Goal: Contribute content: Add original content to the website for others to see

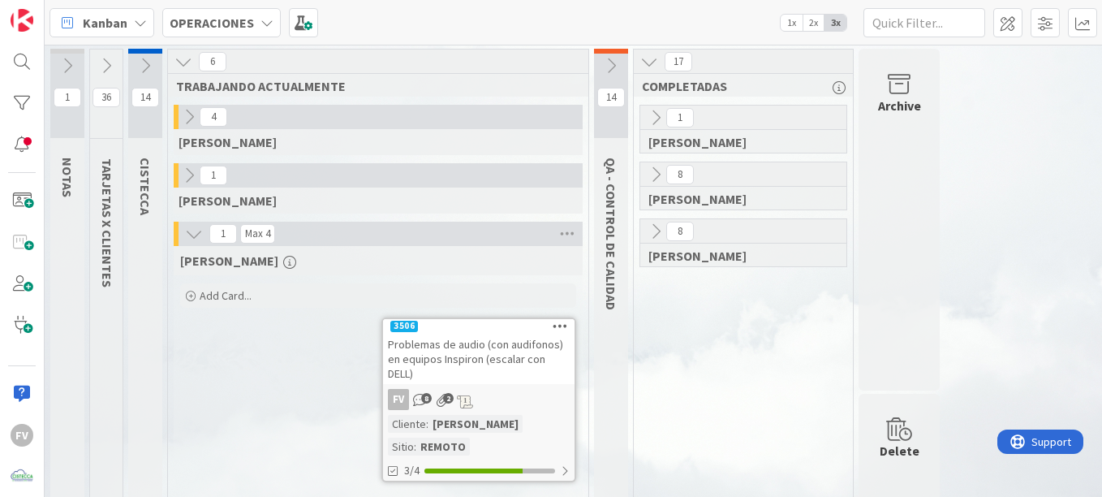
click at [610, 71] on icon at bounding box center [611, 66] width 18 height 18
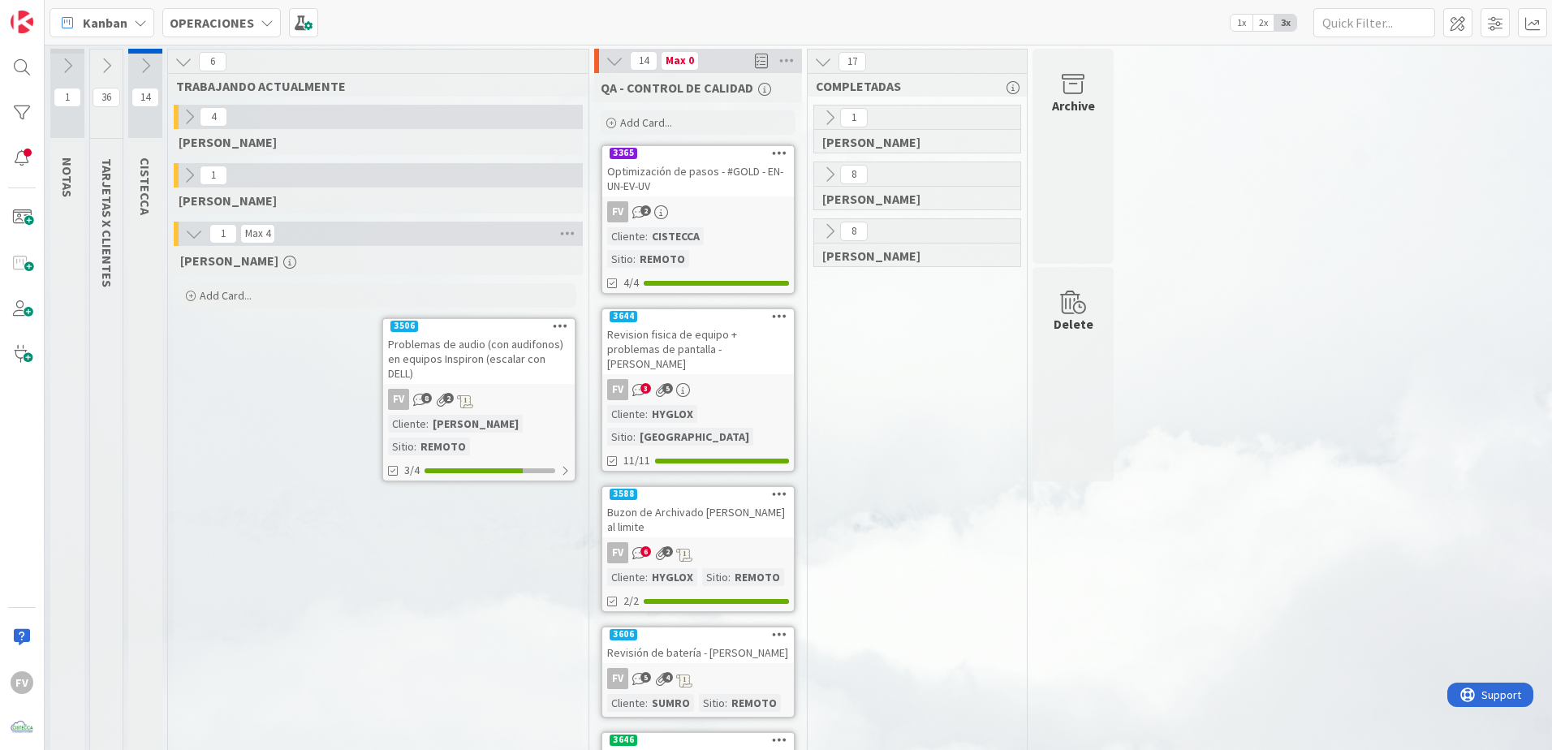
click at [191, 68] on icon at bounding box center [184, 62] width 18 height 18
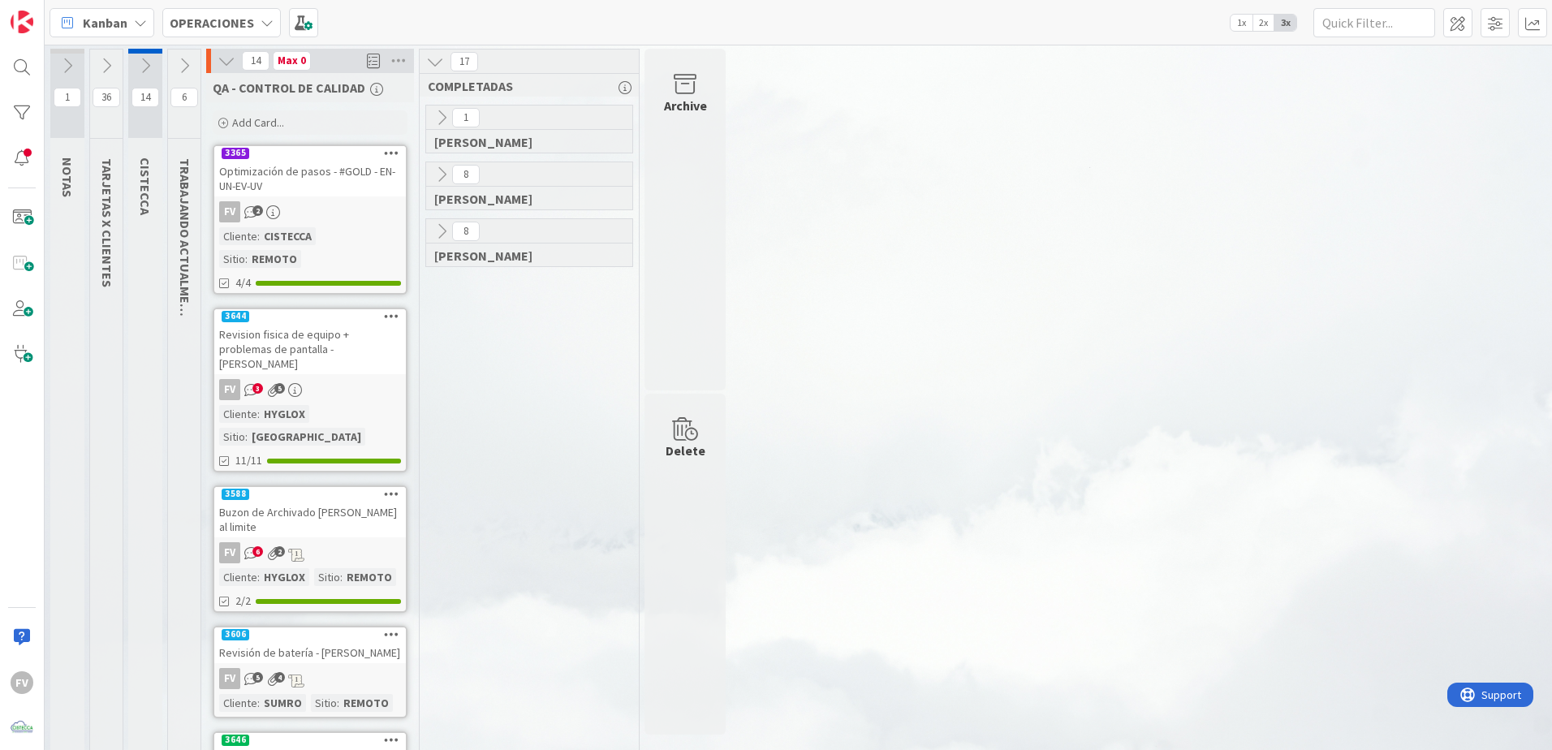
click at [443, 235] on icon at bounding box center [442, 231] width 18 height 18
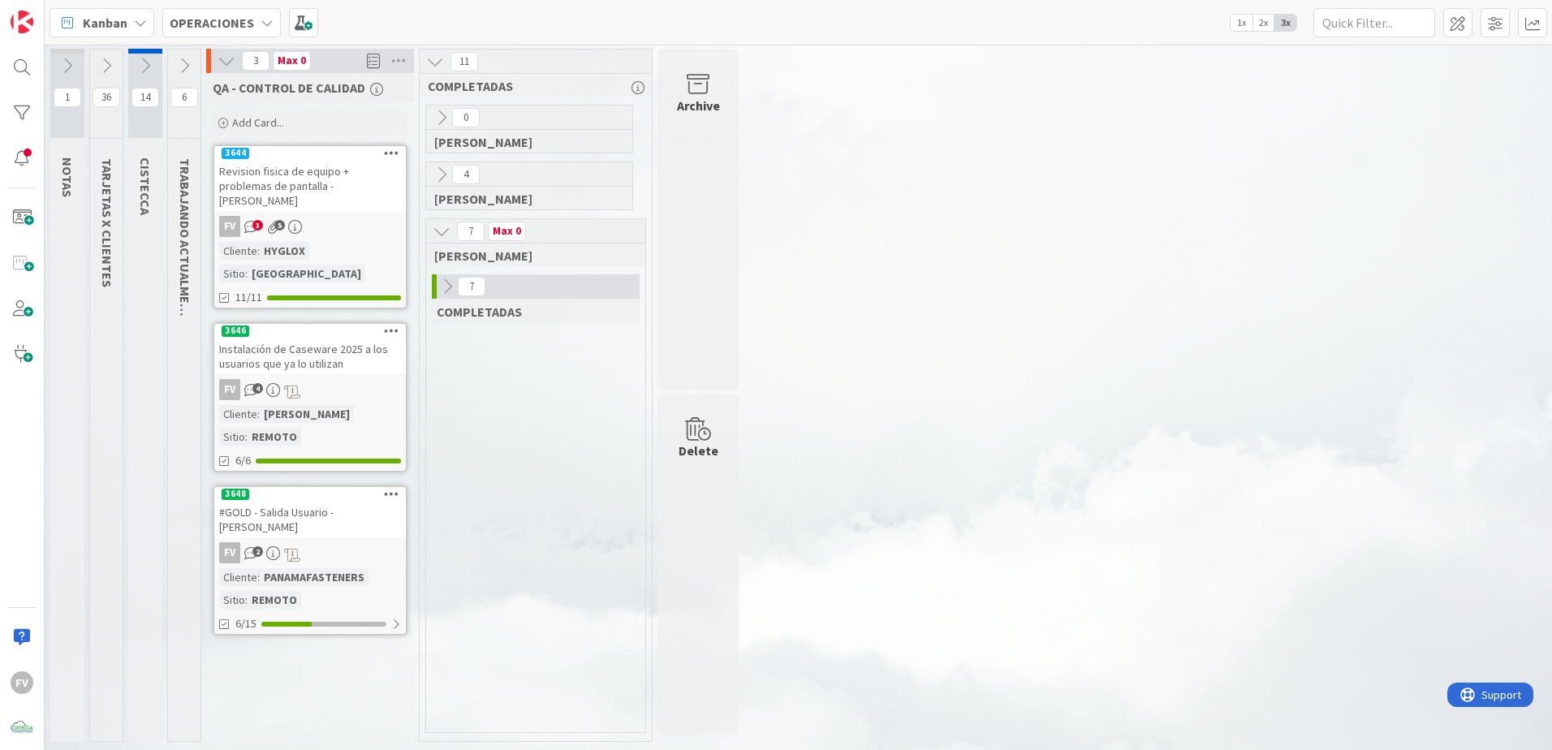
click at [444, 293] on icon at bounding box center [447, 287] width 18 height 18
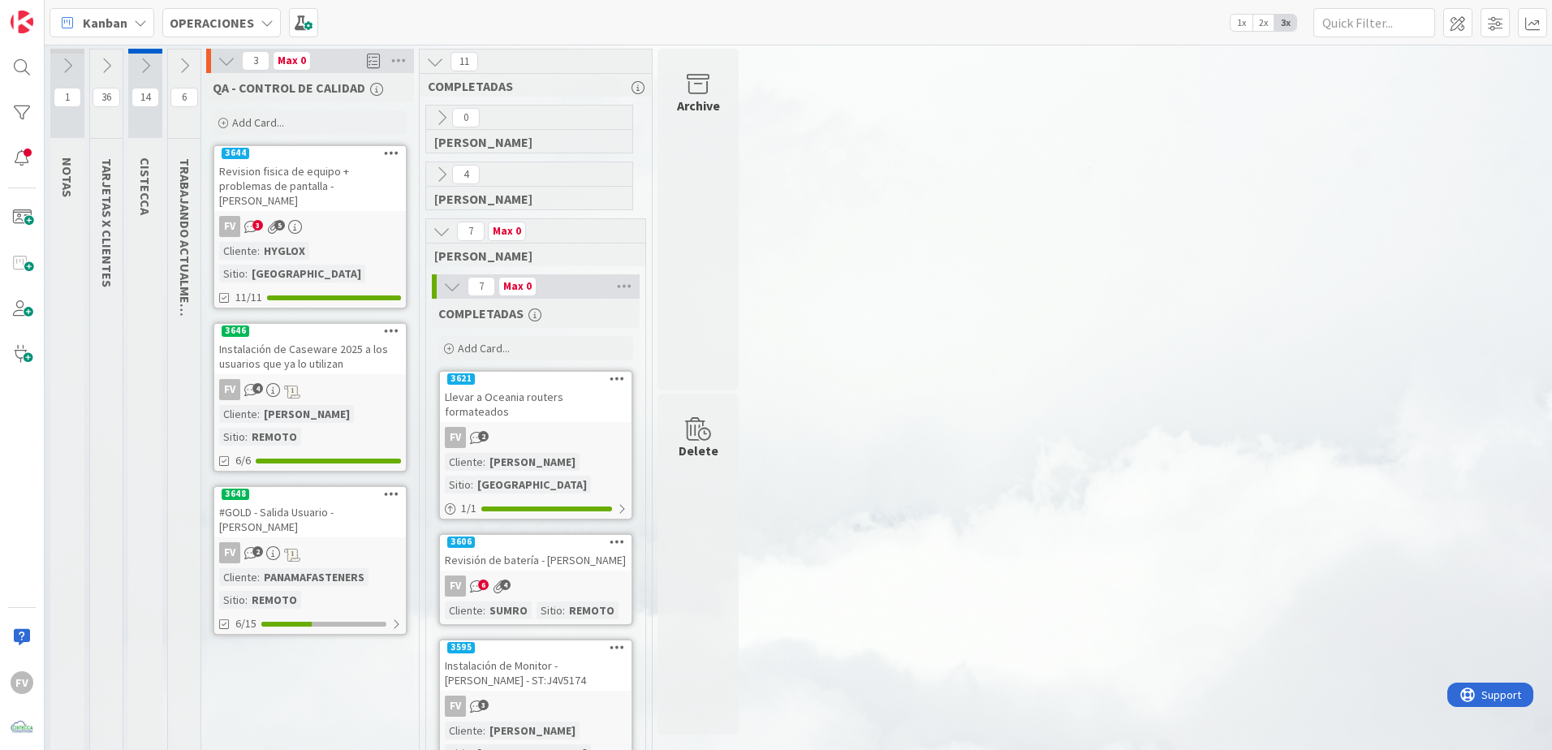
click at [543, 427] on div "FV 2" at bounding box center [536, 437] width 192 height 21
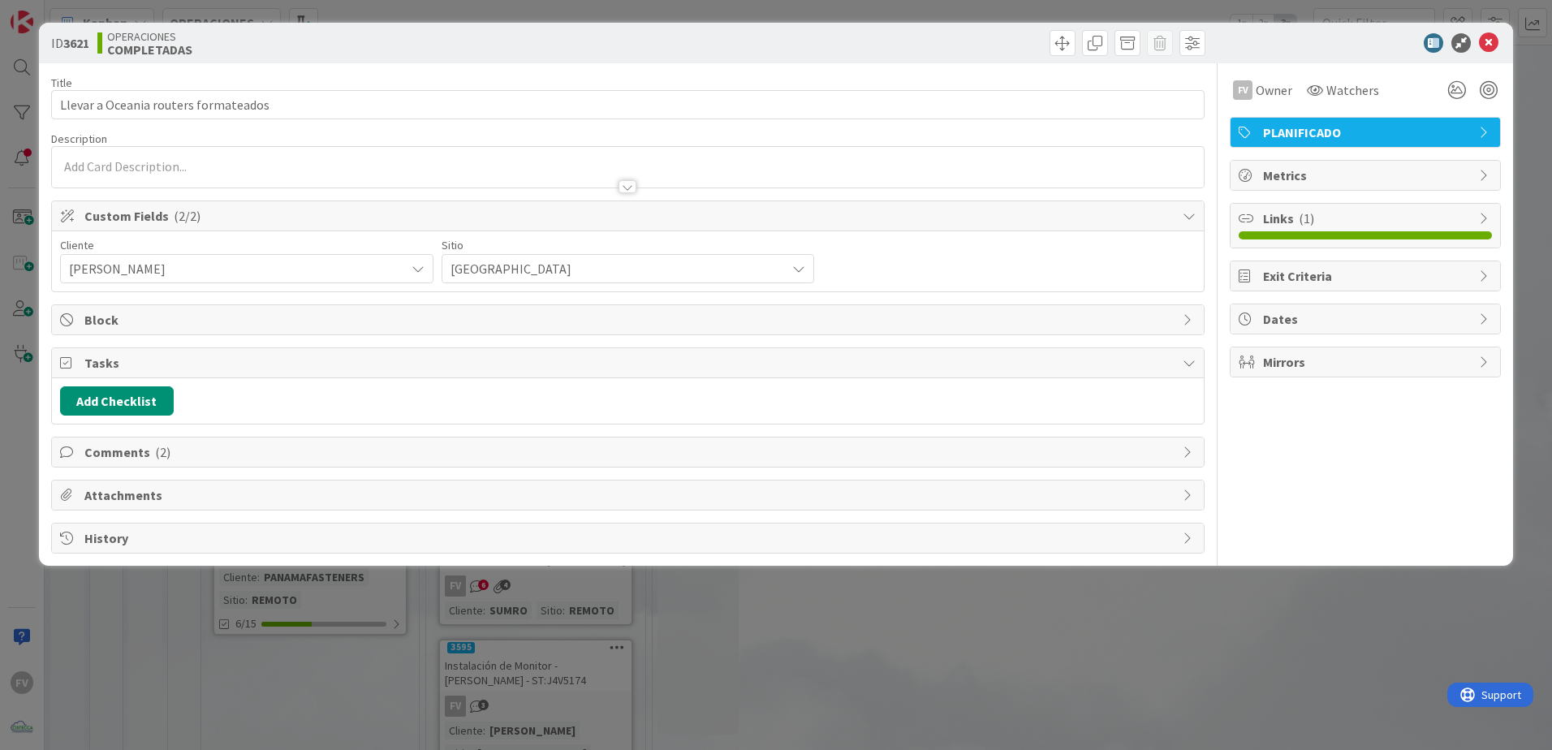
click at [206, 457] on span "Comments ( 2 )" at bounding box center [629, 451] width 1090 height 19
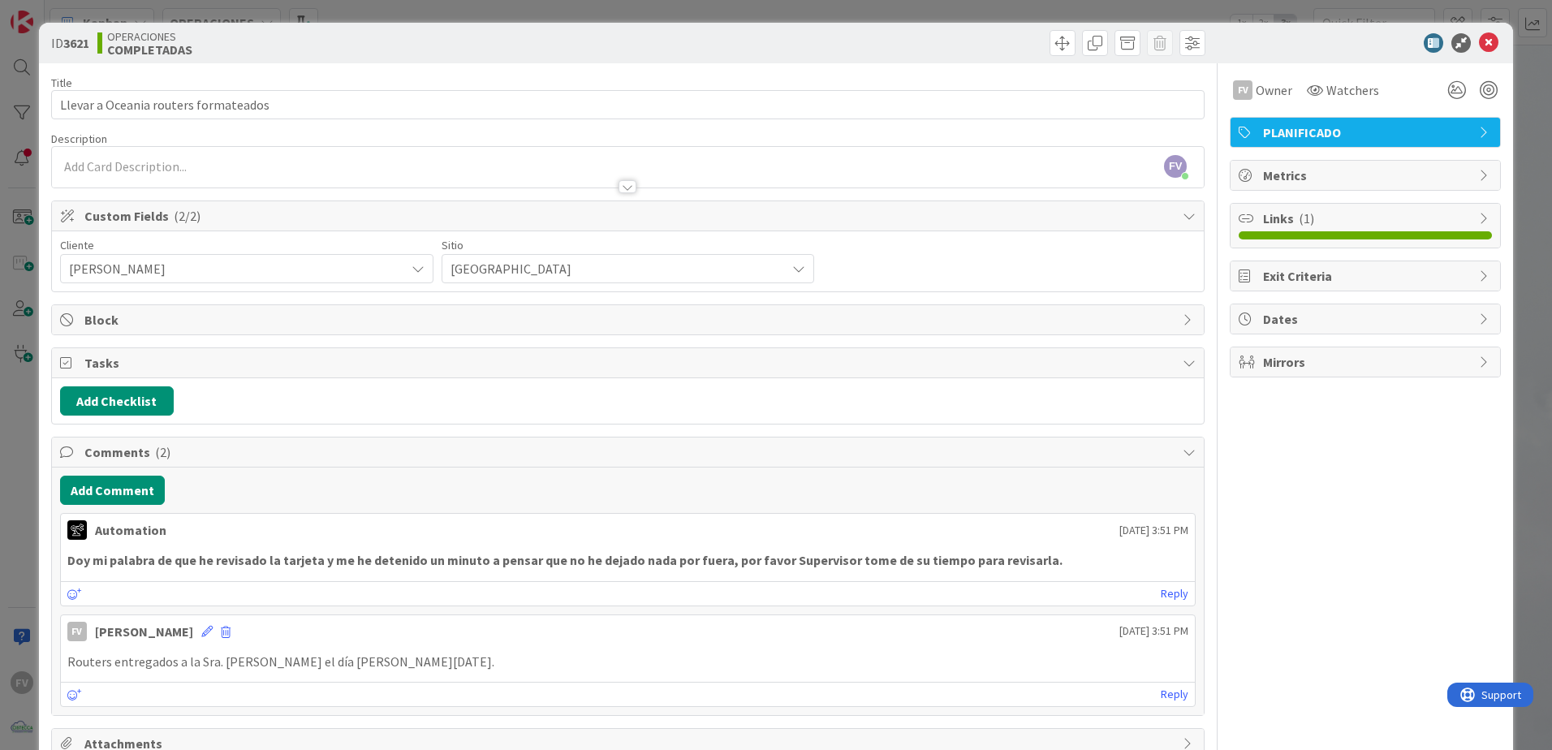
click at [39, 489] on div "ID 3621 OPERACIONES COMPLETADAS Title 36 / 128 Llevar a Oceania routers formate…" at bounding box center [776, 419] width 1474 height 792
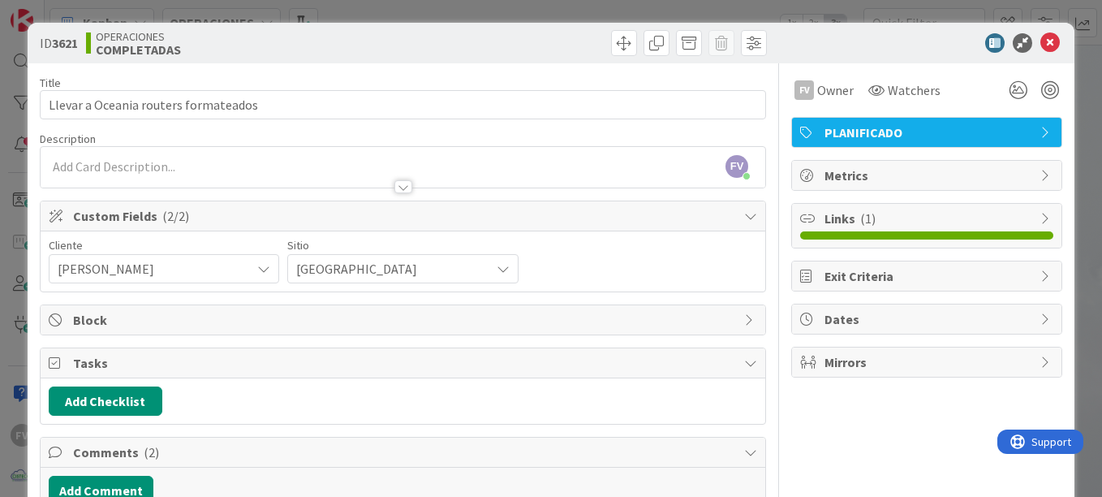
click at [296, 16] on div "ID 3621 OPERACIONES COMPLETADAS Title 36 / 128 Llevar a Oceania routers formate…" at bounding box center [551, 248] width 1102 height 497
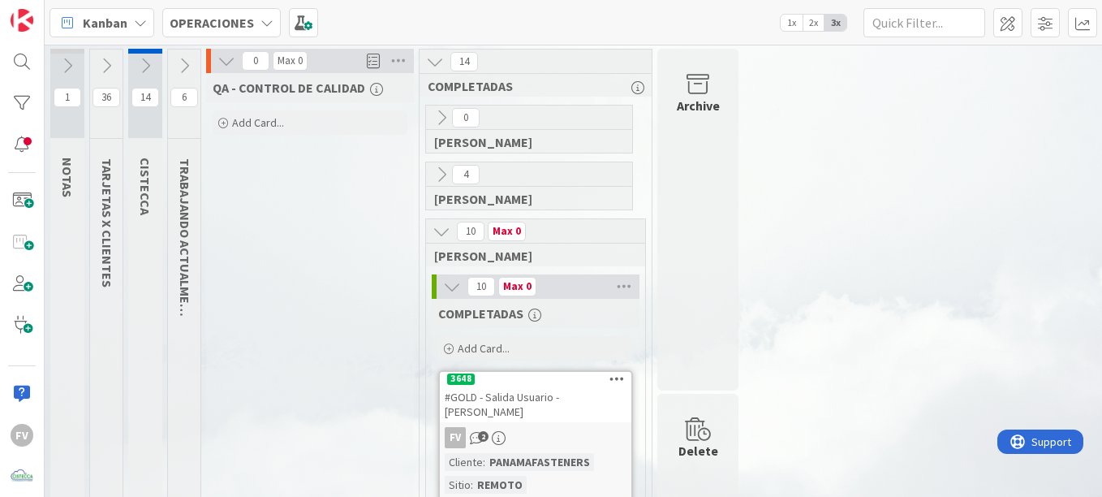
click at [177, 67] on icon at bounding box center [184, 66] width 18 height 18
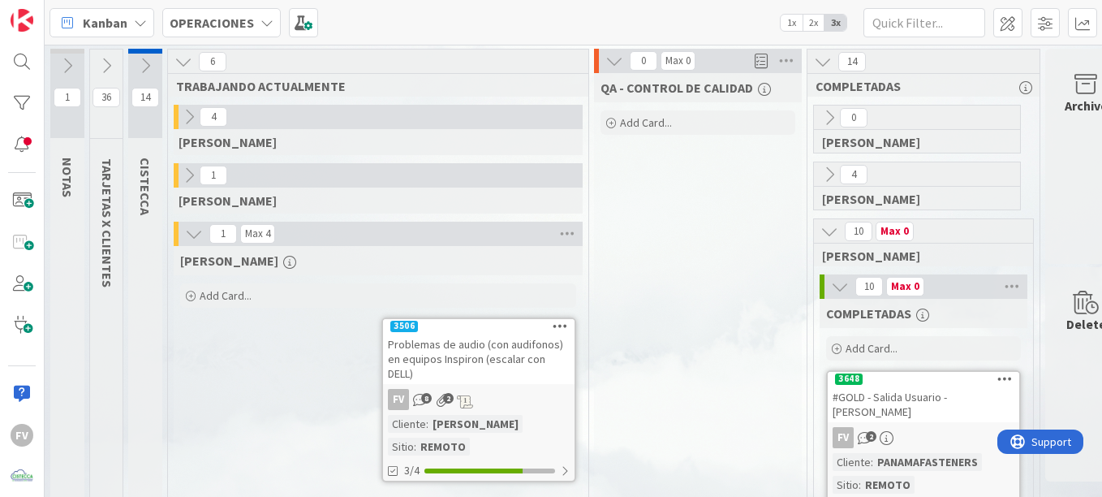
click at [342, 296] on div "Add Card..." at bounding box center [378, 295] width 396 height 24
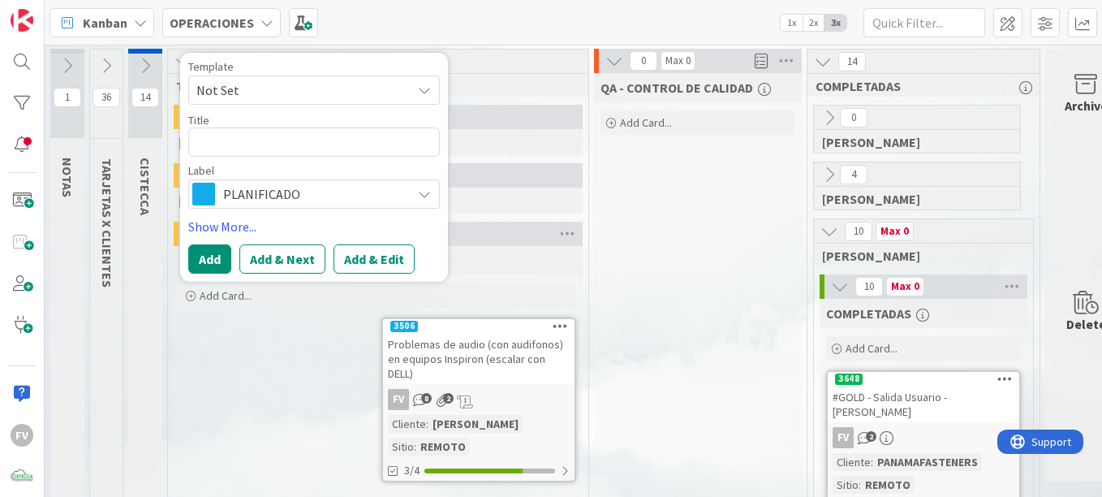
click at [276, 140] on textarea at bounding box center [314, 141] width 252 height 29
type textarea "x"
type textarea "L"
type textarea "x"
type textarea "Lo"
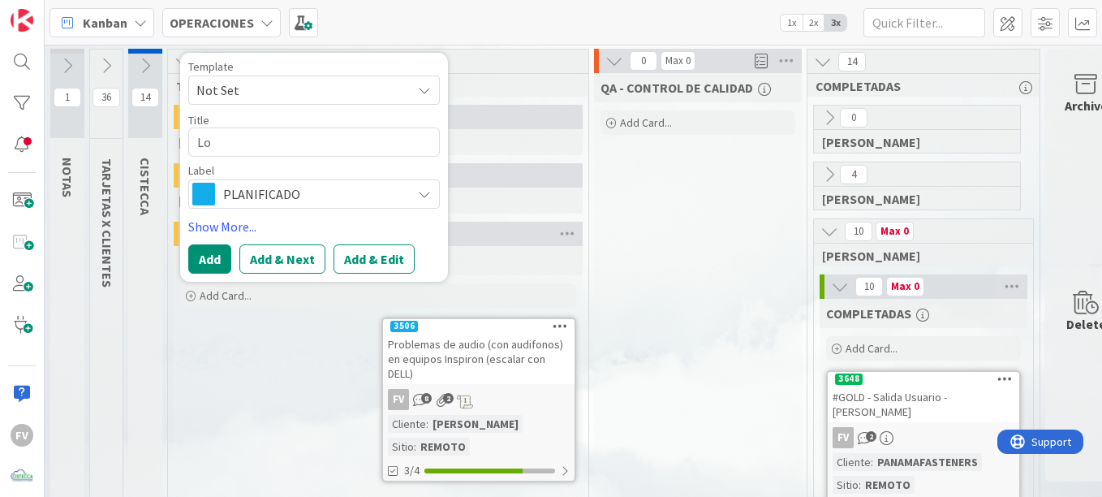
type textarea "x"
type textarea "Log"
type textarea "x"
type textarea "Logi"
type textarea "x"
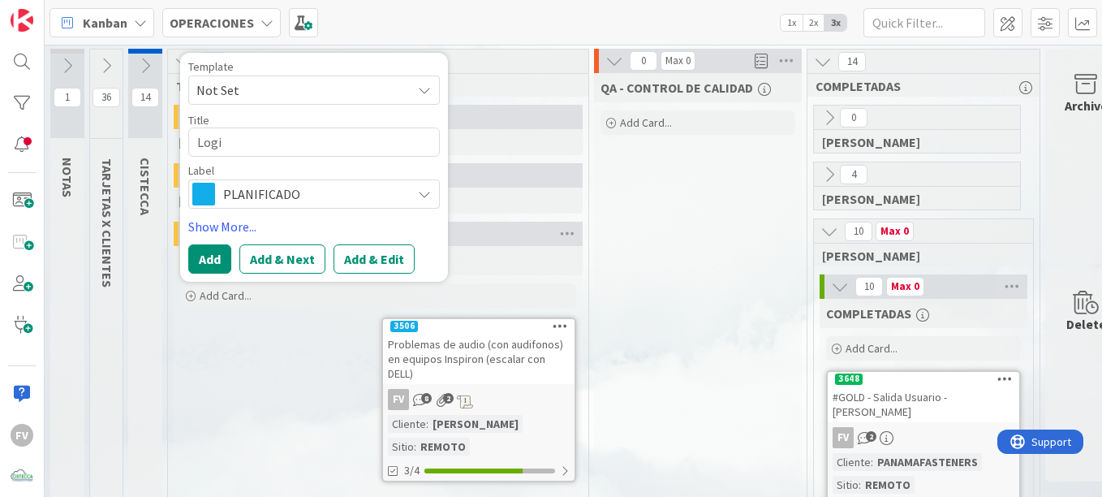
type textarea "Logis"
type textarea "x"
type textarea "Logisti"
type textarea "x"
type textarea "Logistic"
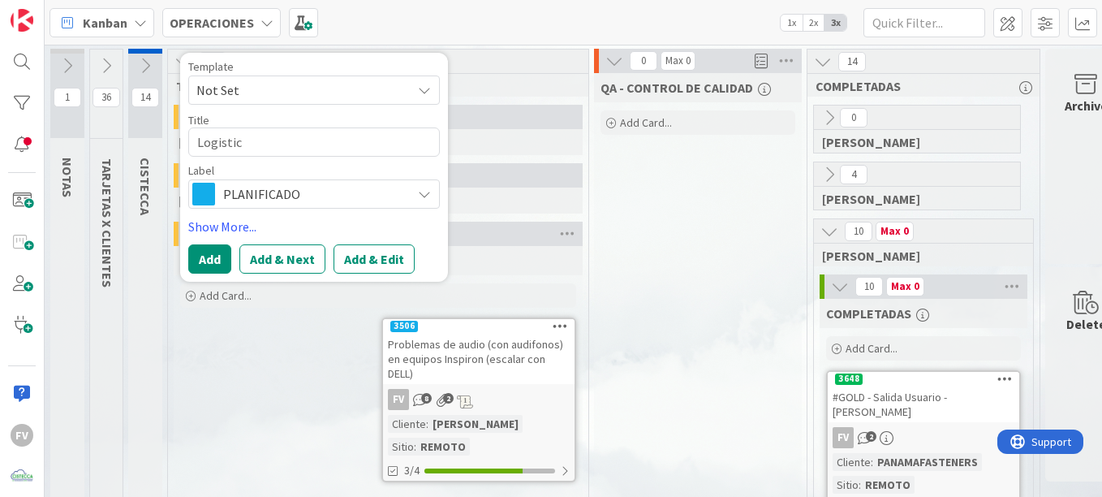
type textarea "x"
type textarea "Logistica"
type textarea "x"
type textarea "Logistica"
type textarea "x"
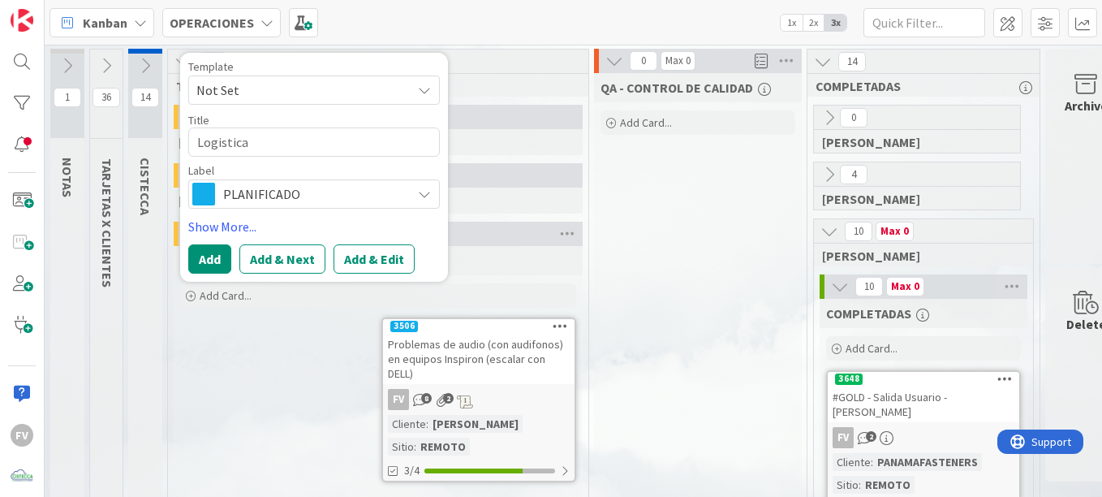
type textarea "Logistica d"
type textarea "x"
type textarea "Logistica de"
type textarea "x"
type textarea "Logistica de c"
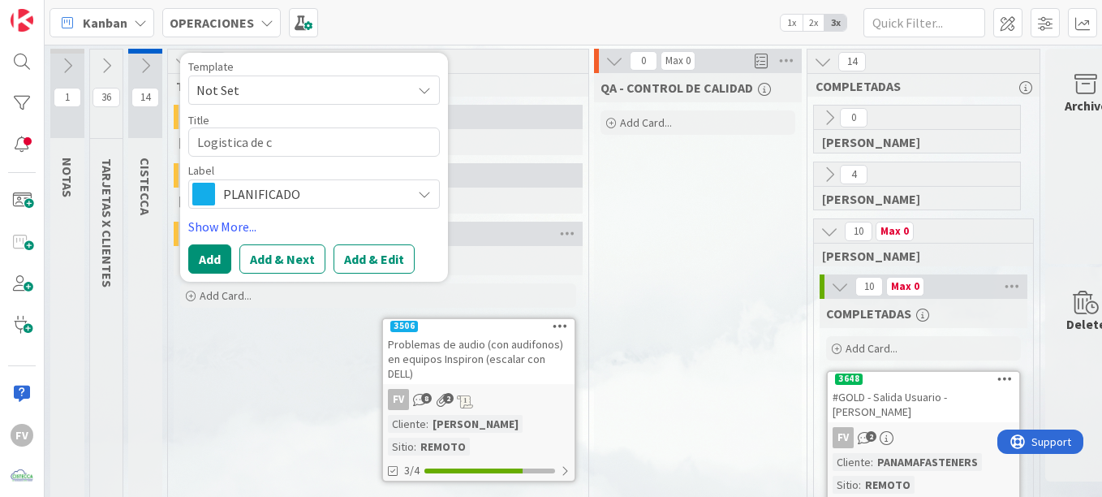
type textarea "x"
type textarea "Logistica de ca"
type textarea "x"
type textarea "Logistica de cam"
type textarea "x"
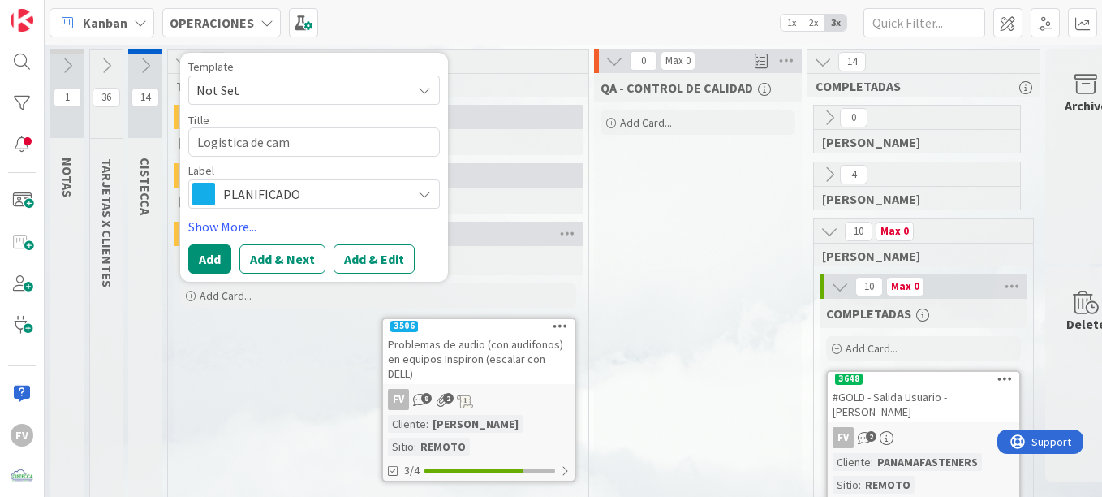
type textarea "Logistica de camb"
type textarea "x"
type textarea "Logistica de cambi"
type textarea "x"
type textarea "Logistica de cambio"
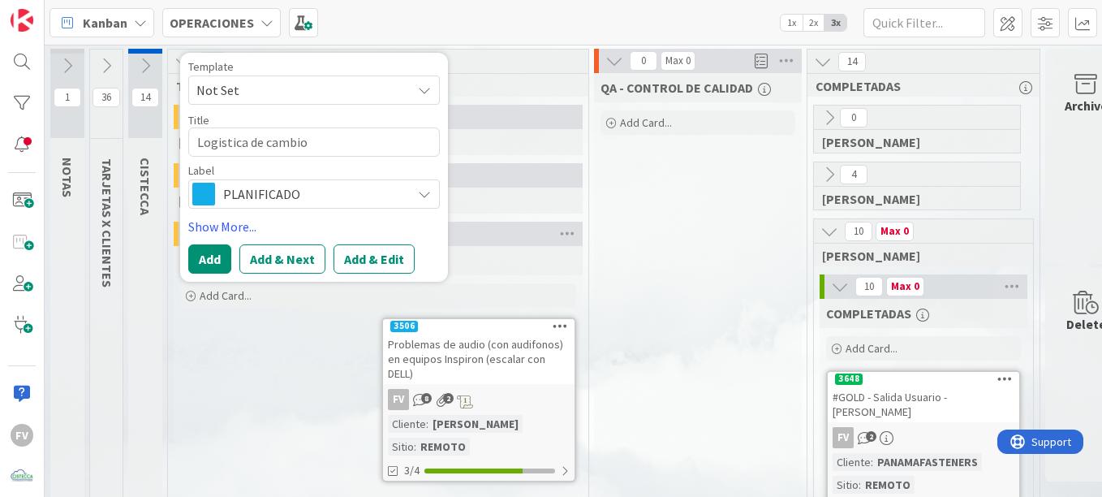
type textarea "x"
type textarea "Logistica de cambio"
type textarea "x"
type textarea "Logistica de cambio d"
type textarea "x"
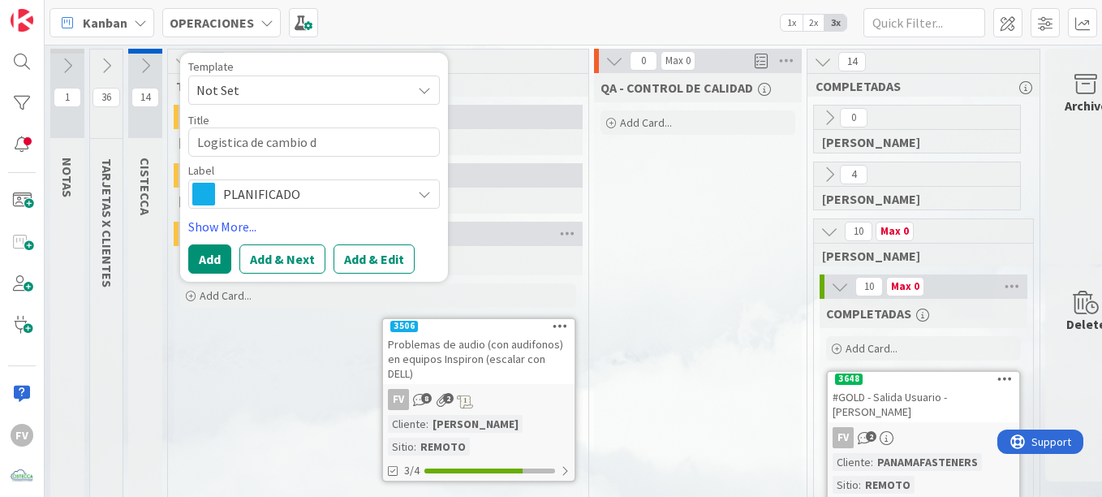
type textarea "Logistica de cambio de"
type textarea "x"
type textarea "Logistica de cambio de"
type textarea "x"
type textarea "Logistica de cambio de b"
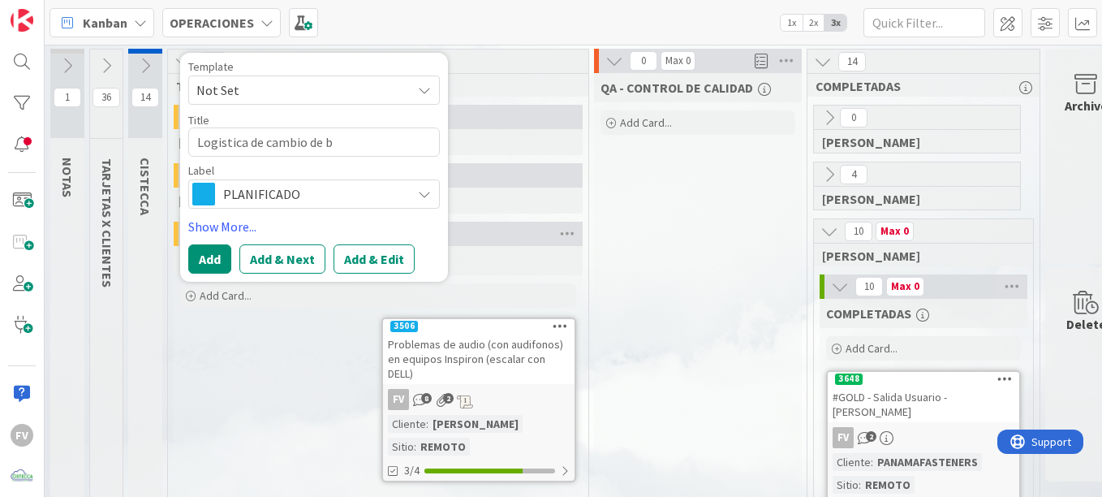
type textarea "x"
type textarea "Logistica de cambio de ba"
type textarea "x"
type textarea "Logistica de cambio de bat"
type textarea "x"
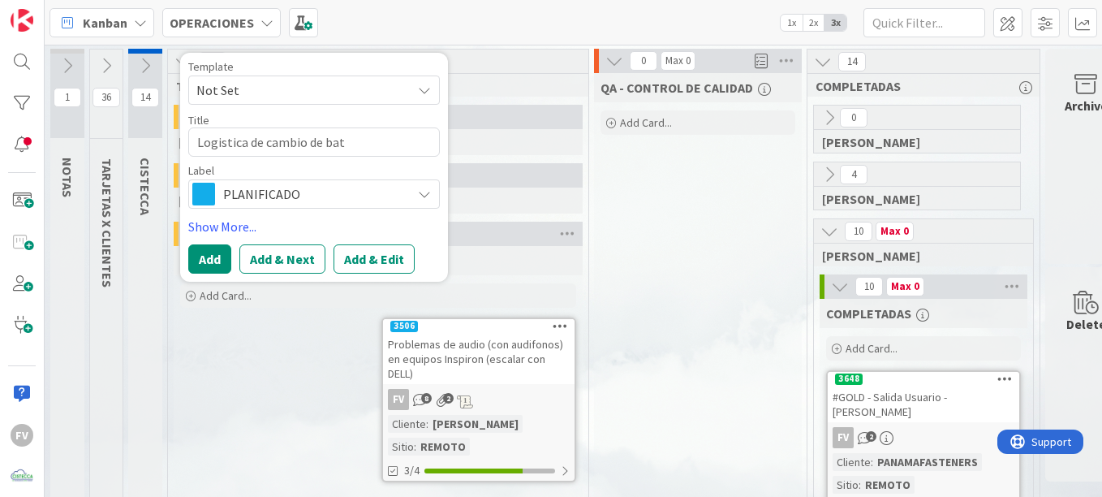
type textarea "Logistica de cambio [PERSON_NAME]"
type textarea "x"
type textarea "Logistica de cambio [PERSON_NAME]"
type textarea "x"
type textarea "Logistica de cambio de baterí"
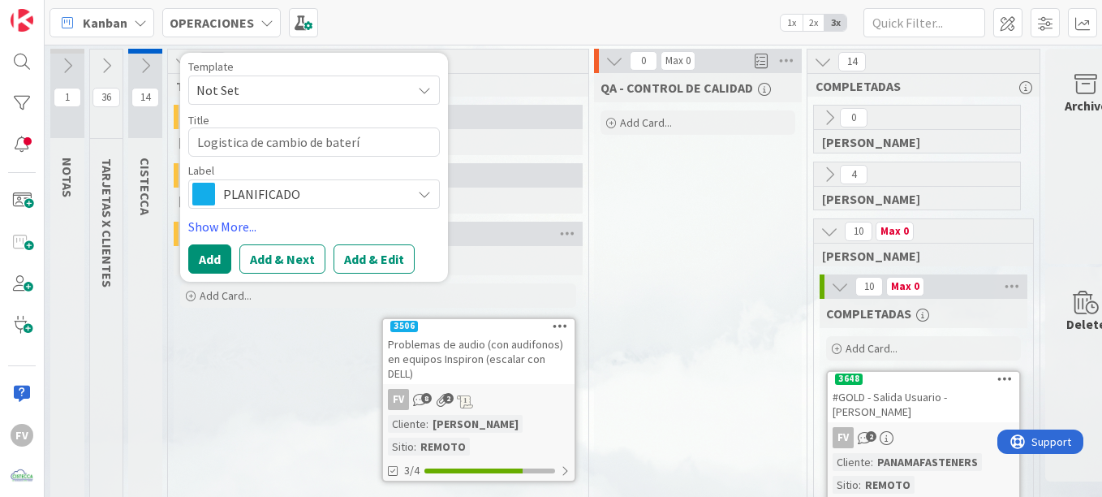
type textarea "x"
type textarea "Logistica de cambio de batería"
type textarea "x"
type textarea "Logistica de cambio de batería"
type textarea "x"
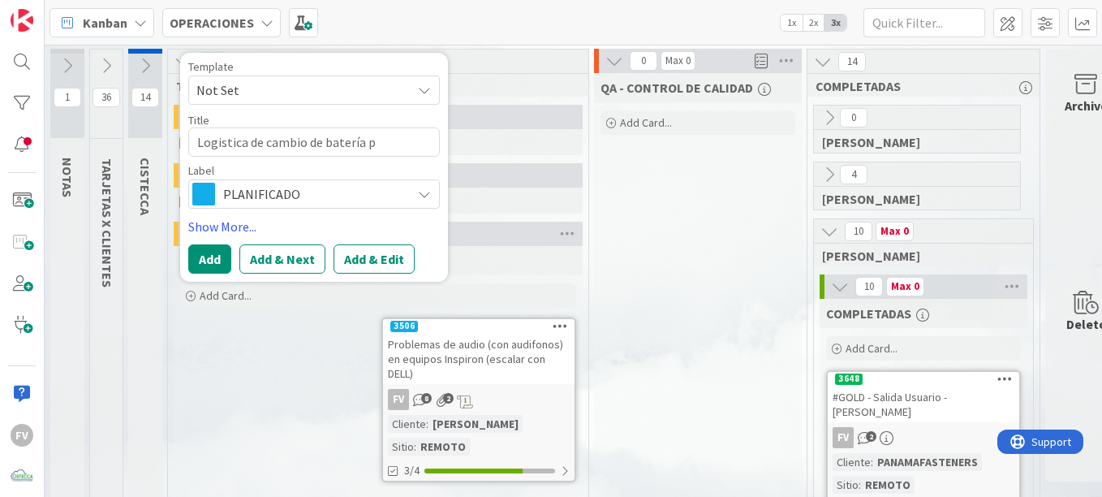
type textarea "Logistica de cambio de batería pa"
type textarea "x"
type textarea "Logistica de cambio de batería par"
type textarea "x"
type textarea "Logistica de cambio de batería para"
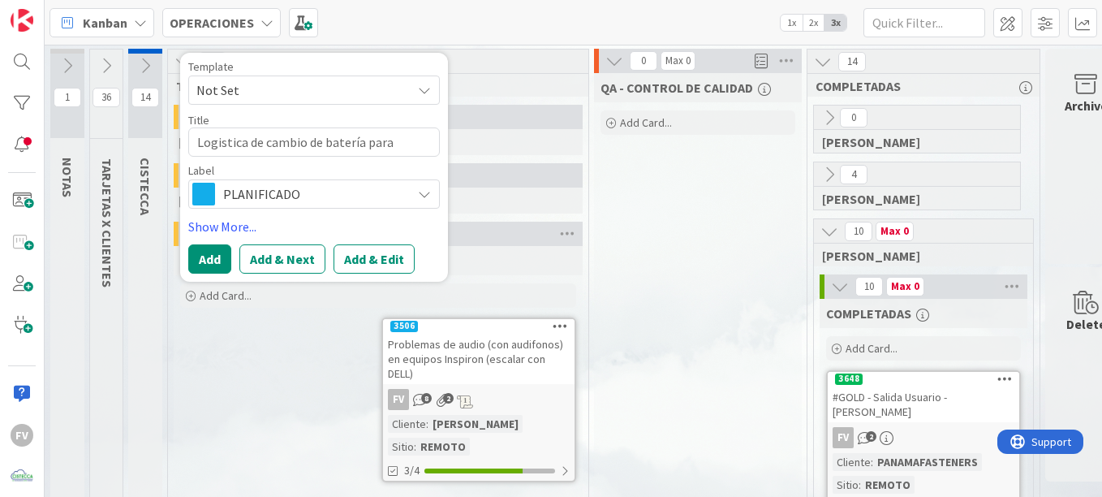
type textarea "x"
type textarea "Logistica de cambio de batería para"
type textarea "x"
type textarea "Logistica de cambio de batería para S"
type textarea "x"
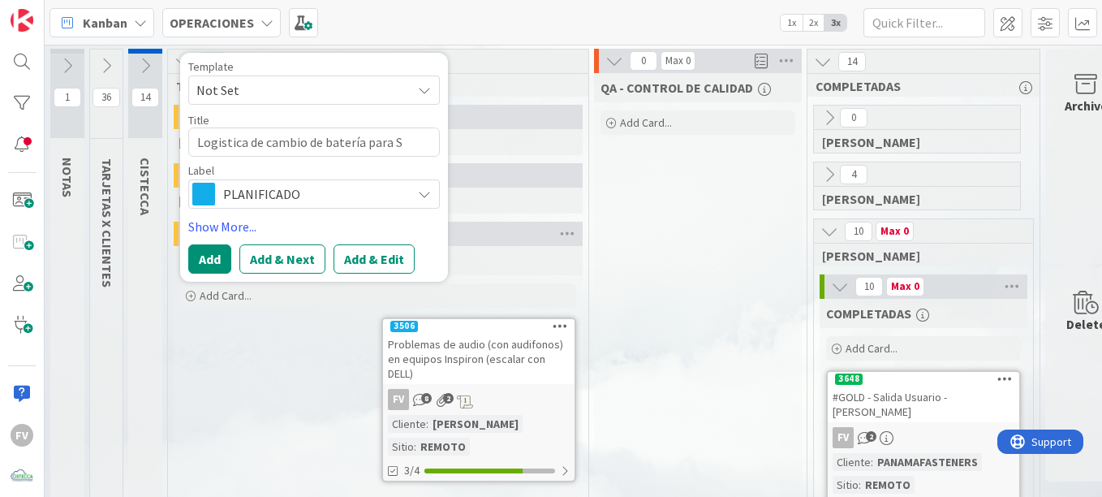
type textarea "Logistica de cambio de batería para"
type textarea "x"
type textarea "Logistica de cambio de batería para L"
type textarea "x"
type textarea "Logistica de cambio de batería para [PERSON_NAME]"
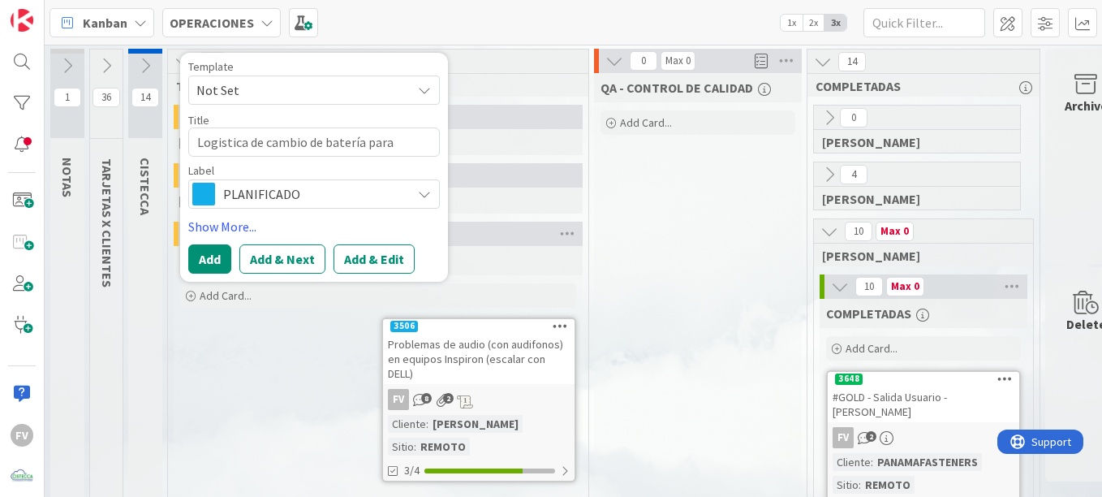
type textarea "x"
type textarea "Logistica de cambio de batería para Lui"
type textarea "x"
type textarea "Logistica de cambio de batería para [PERSON_NAME]"
type textarea "x"
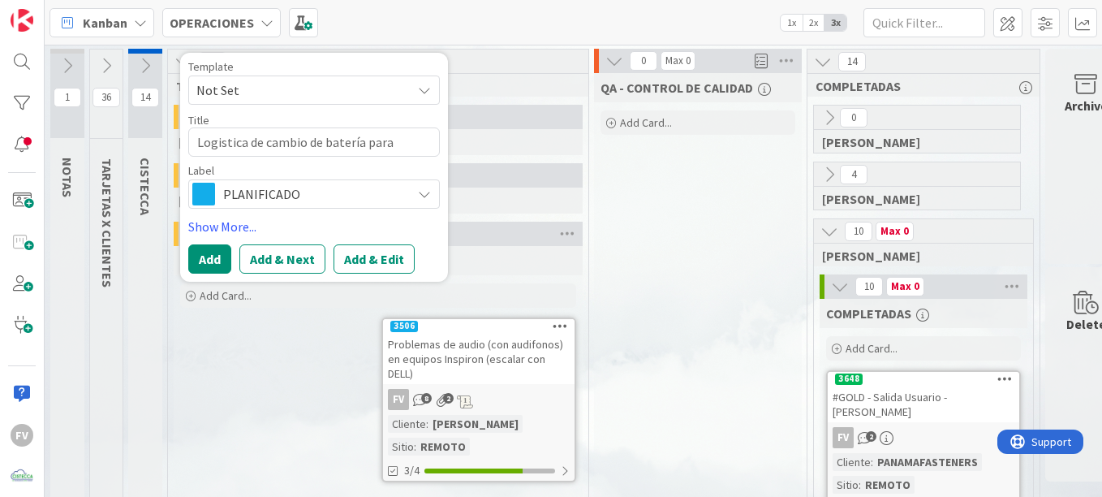
type textarea "Logistica de cambio de batería para [PERSON_NAME]"
type textarea "x"
type textarea "Logistica de cambio de batería para [PERSON_NAME]"
type textarea "x"
type textarea "Logistica de cambio de batería para [PERSON_NAME]"
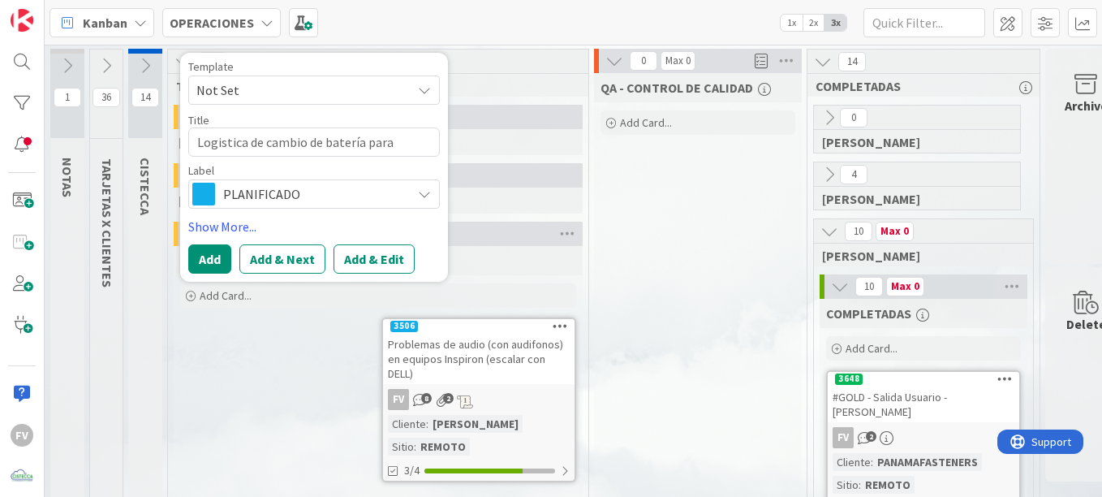
type textarea "x"
type textarea "Logistica de cambio de batería para [PERSON_NAME]"
type textarea "x"
type textarea "Logistica de cambio de batería para [PERSON_NAME]"
type textarea "x"
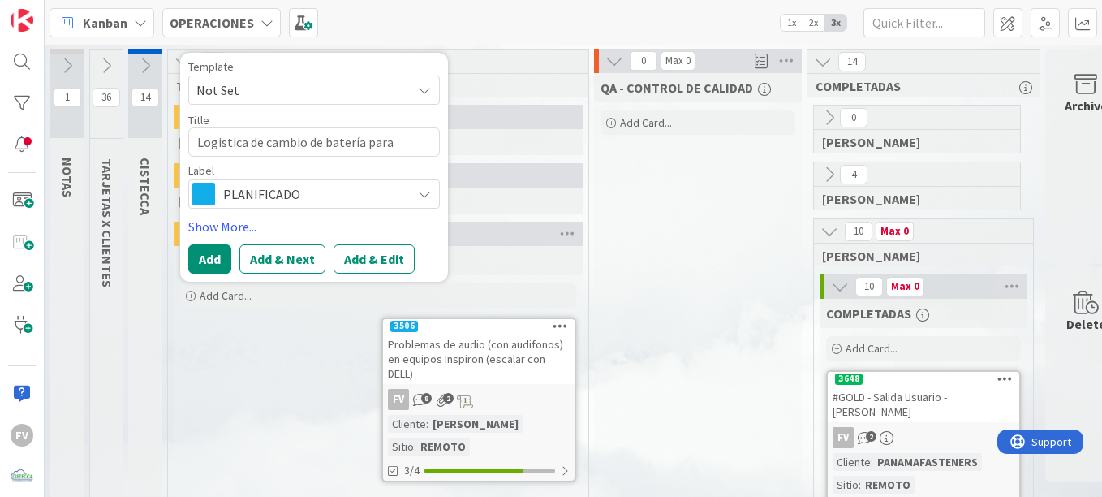
type textarea "Logistica de cambio de batería para [PERSON_NAME]"
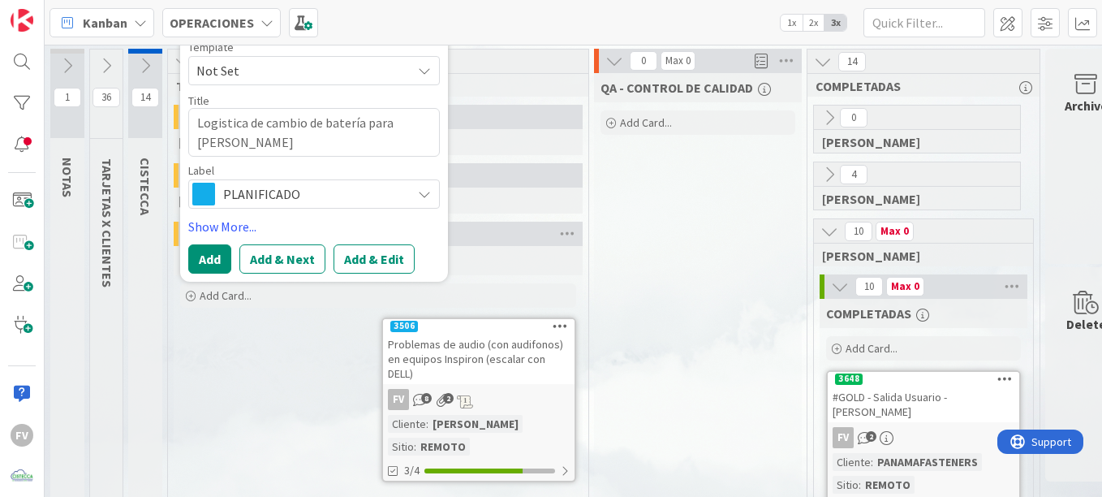
type textarea "x"
type textarea "Logistica de cambio de batería para [PERSON_NAME]"
type textarea "x"
type textarea "Logística de cambio de batería para [PERSON_NAME]"
click at [228, 261] on button "Add" at bounding box center [209, 258] width 43 height 29
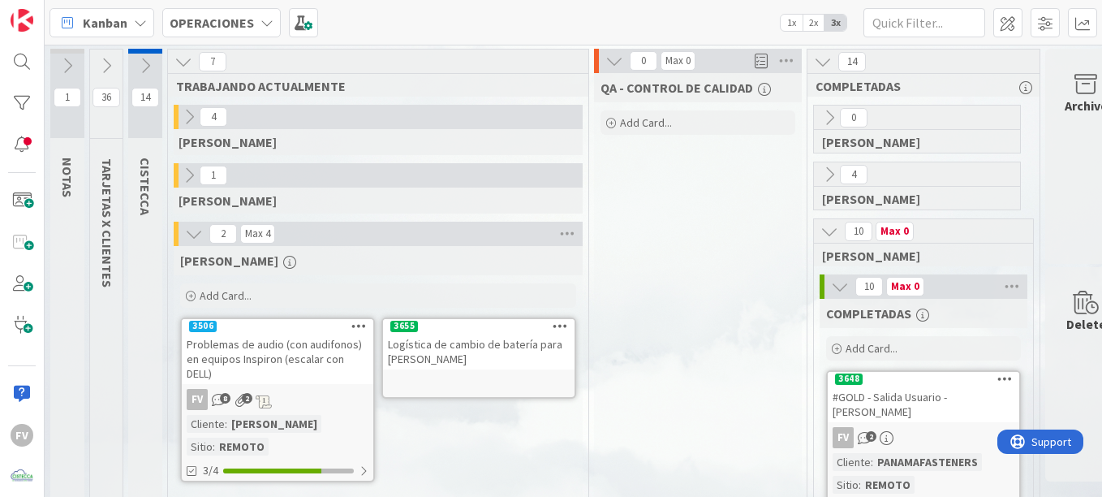
click at [198, 231] on icon at bounding box center [194, 234] width 18 height 18
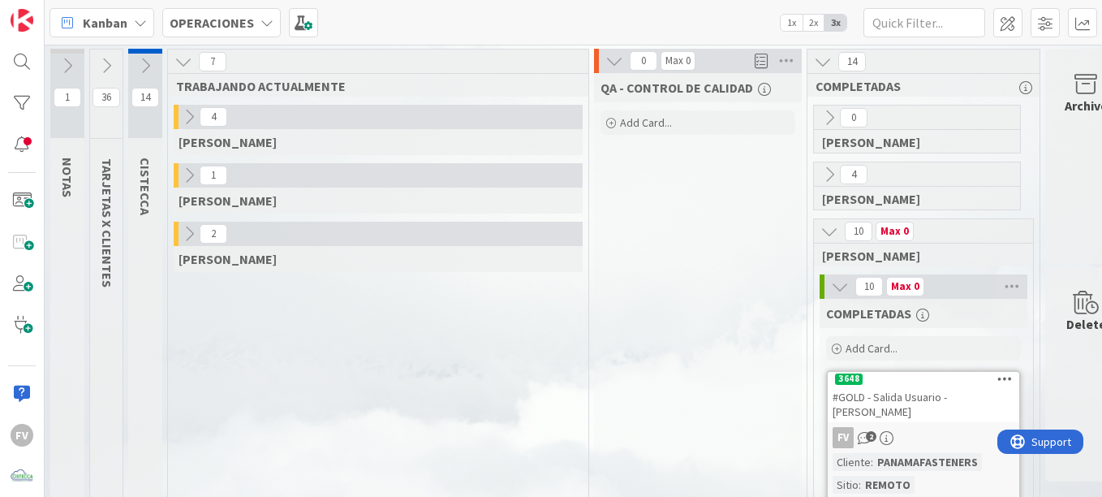
click at [187, 227] on icon at bounding box center [189, 234] width 18 height 18
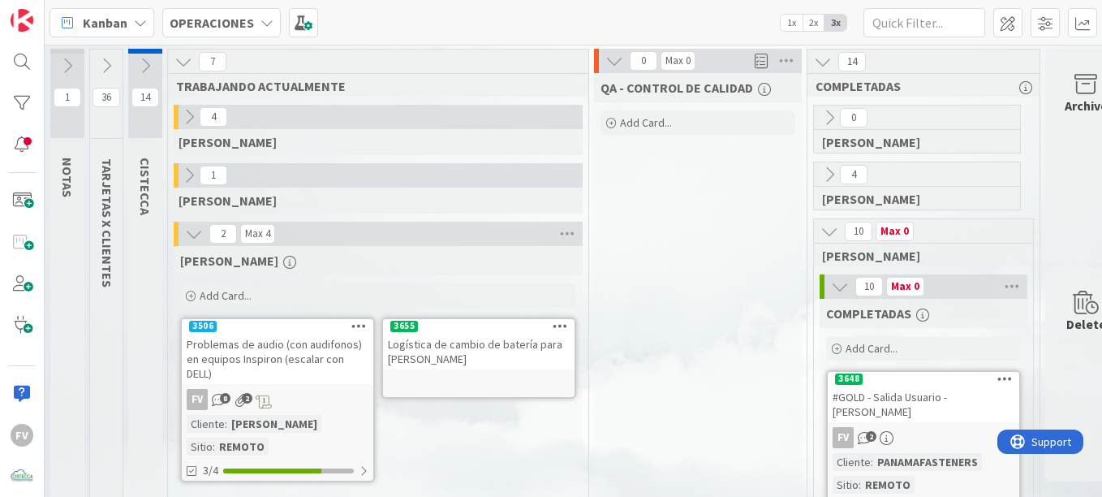
click at [140, 58] on icon at bounding box center [145, 66] width 18 height 18
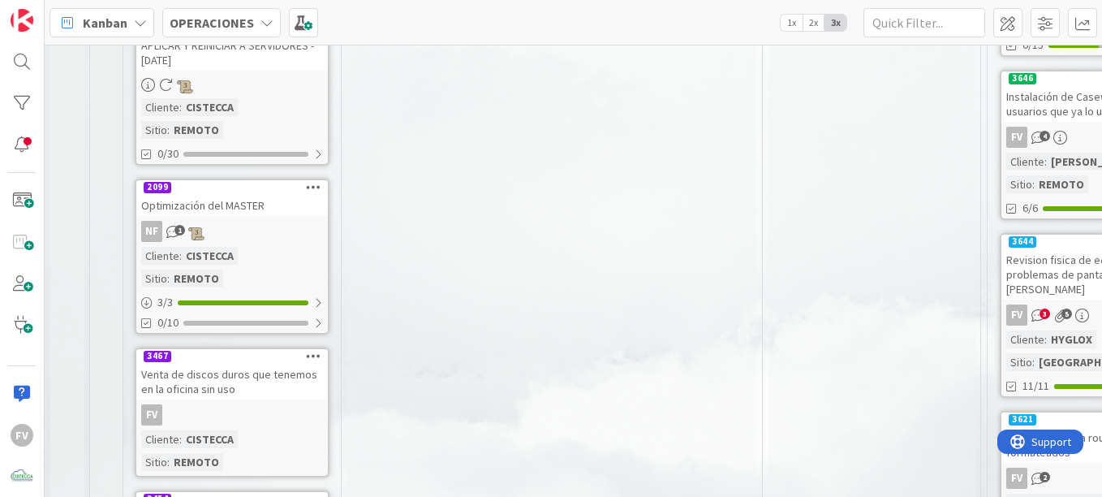
scroll to position [487, 0]
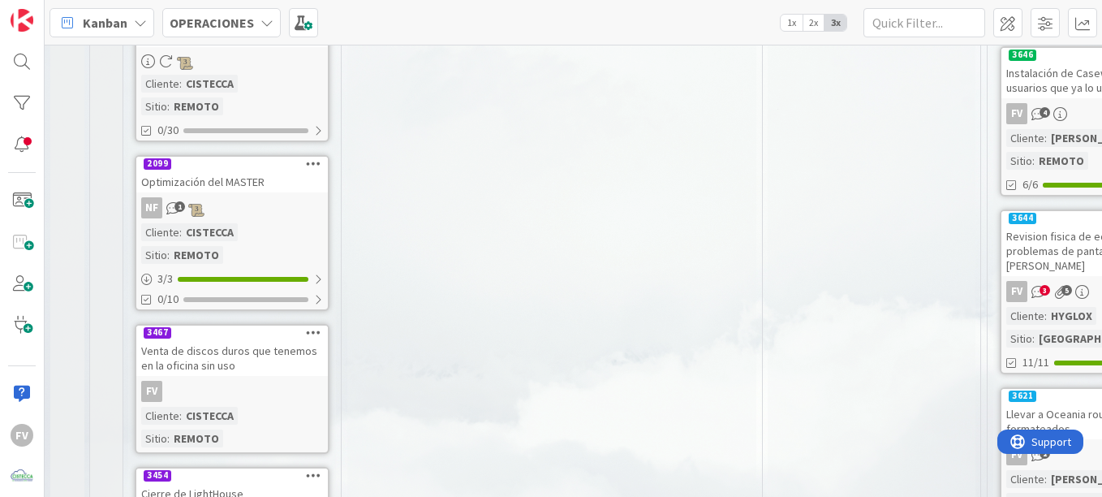
click at [266, 340] on div "Venta de discos duros que tenemos en la oficina sin uso" at bounding box center [232, 358] width 192 height 36
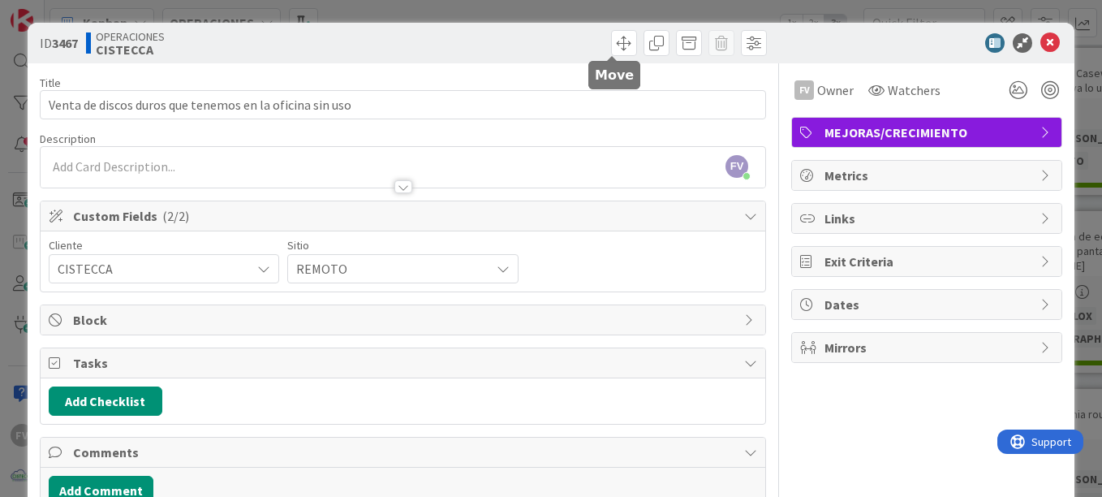
click at [602, 17] on div "ID 3467 OPERACIONES CISTECCA Title 55 / 128 Venta de discos duros que tenemos e…" at bounding box center [551, 248] width 1102 height 497
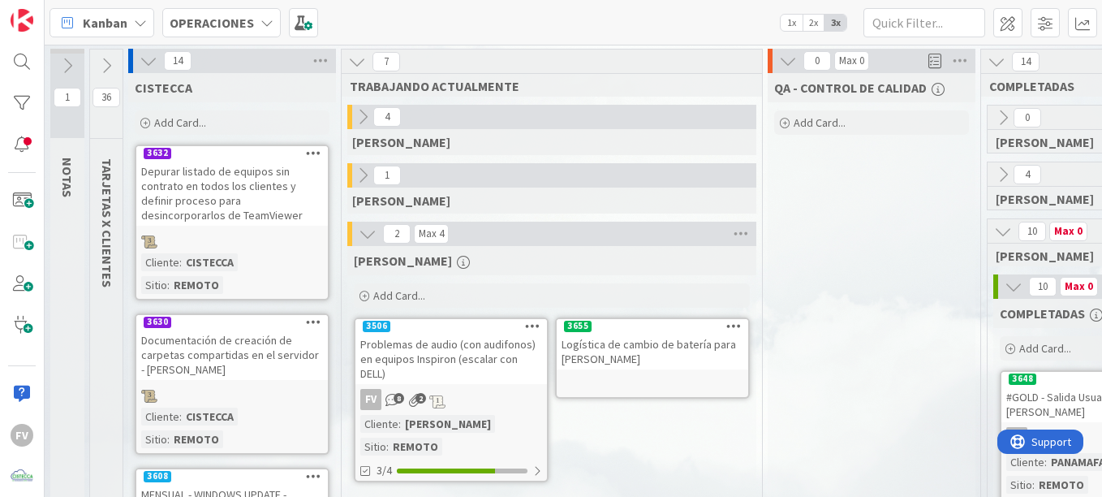
click at [152, 69] on icon at bounding box center [149, 61] width 18 height 18
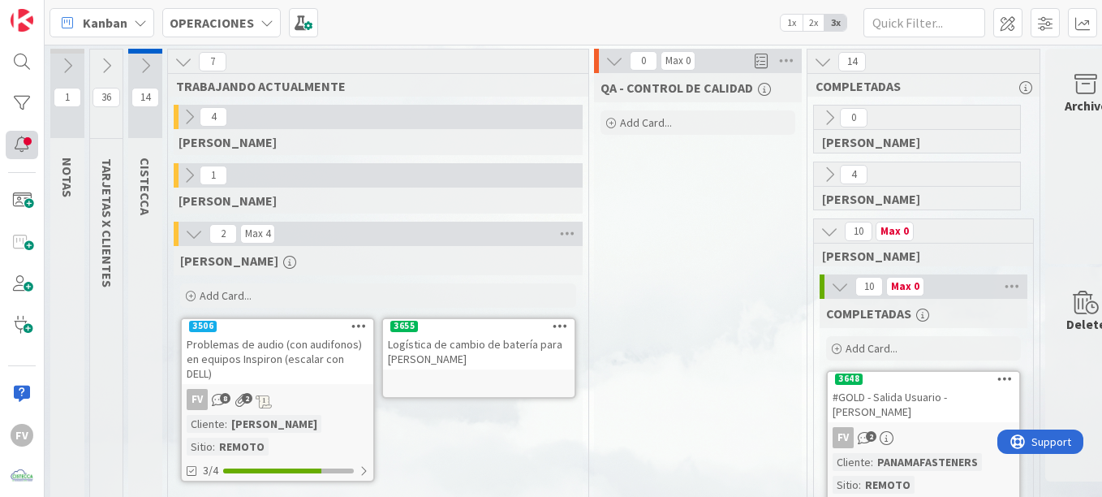
click at [24, 146] on div at bounding box center [22, 145] width 32 height 28
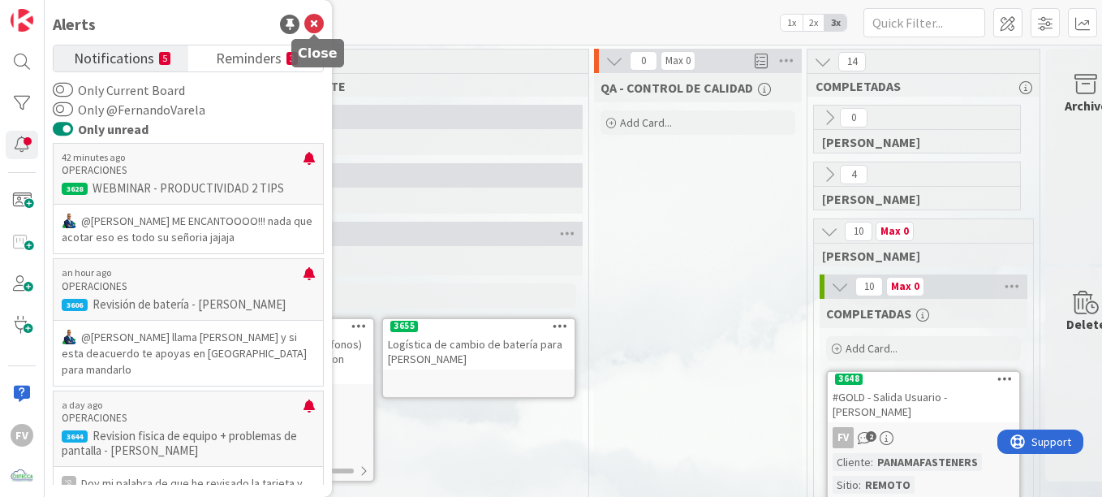
click at [314, 24] on icon at bounding box center [313, 24] width 19 height 19
